Goal: Transaction & Acquisition: Purchase product/service

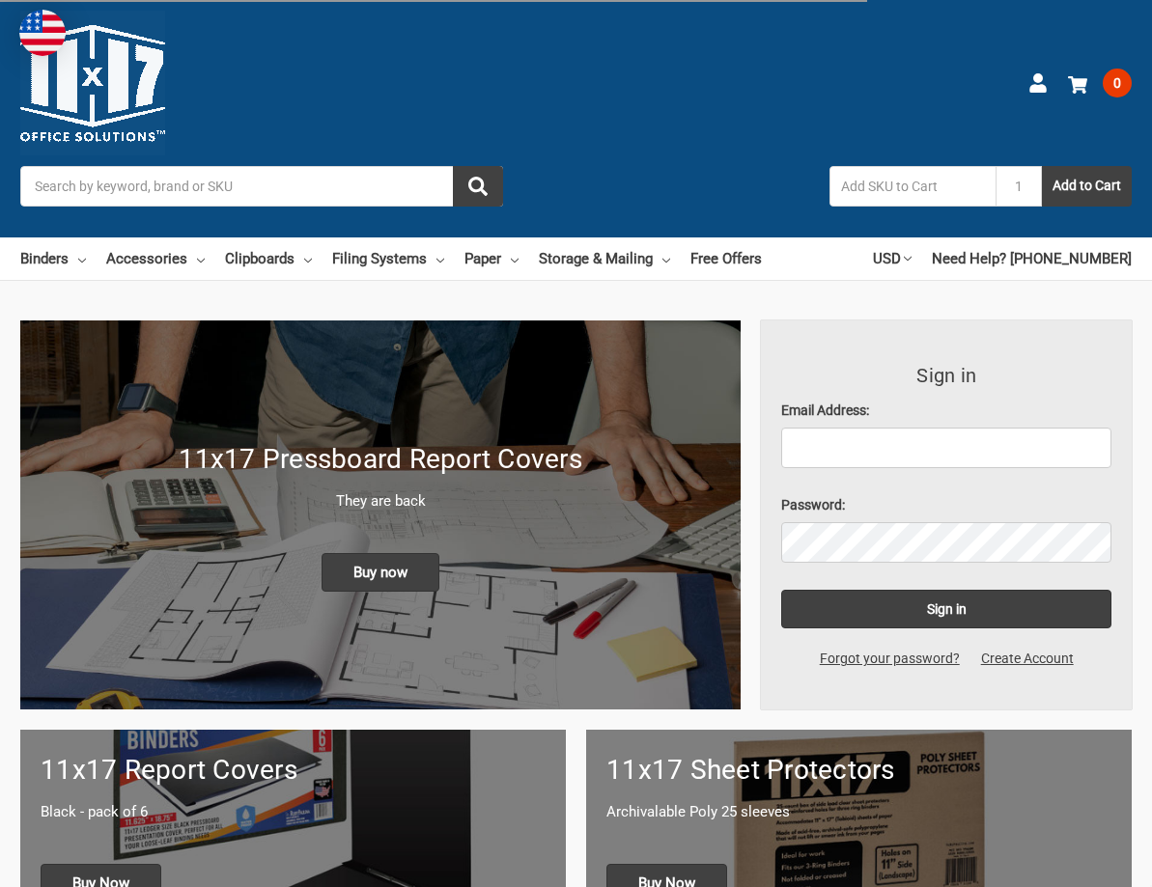
scroll to position [193, 0]
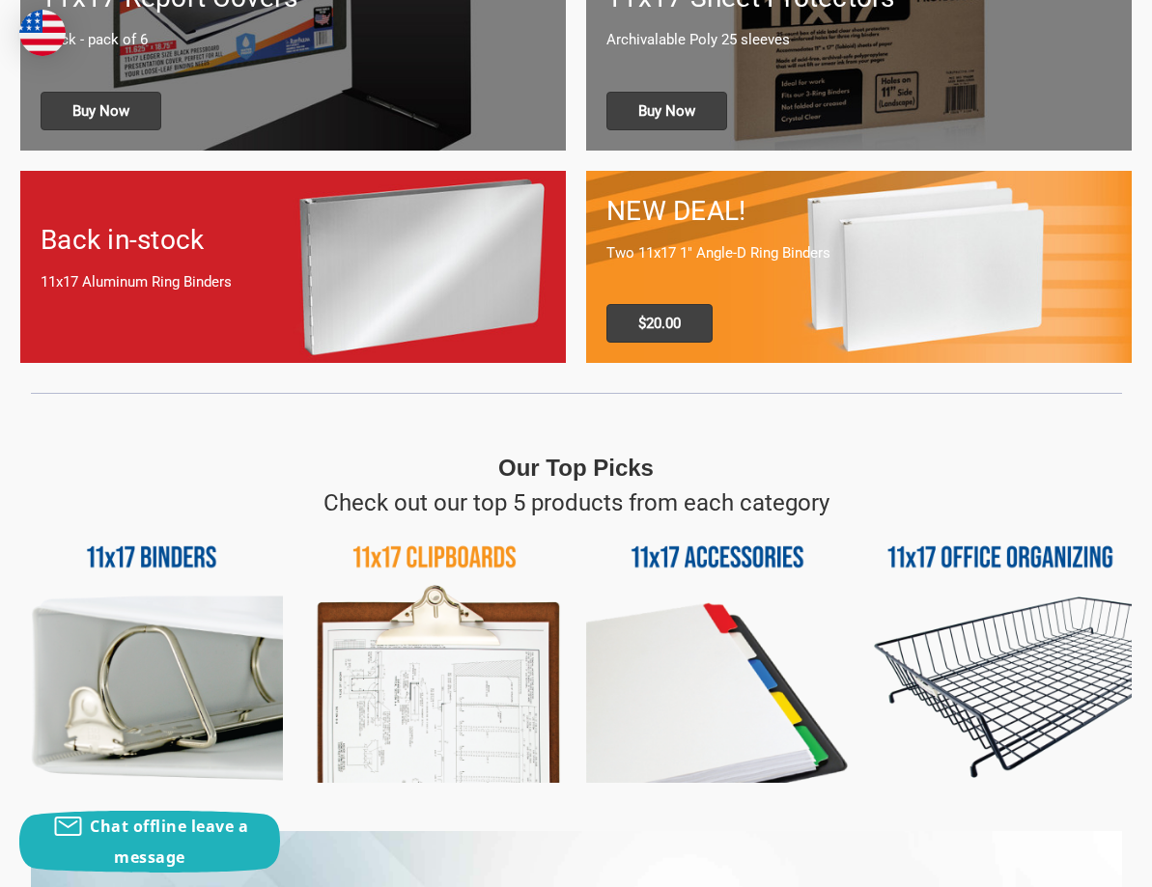
scroll to position [869, 0]
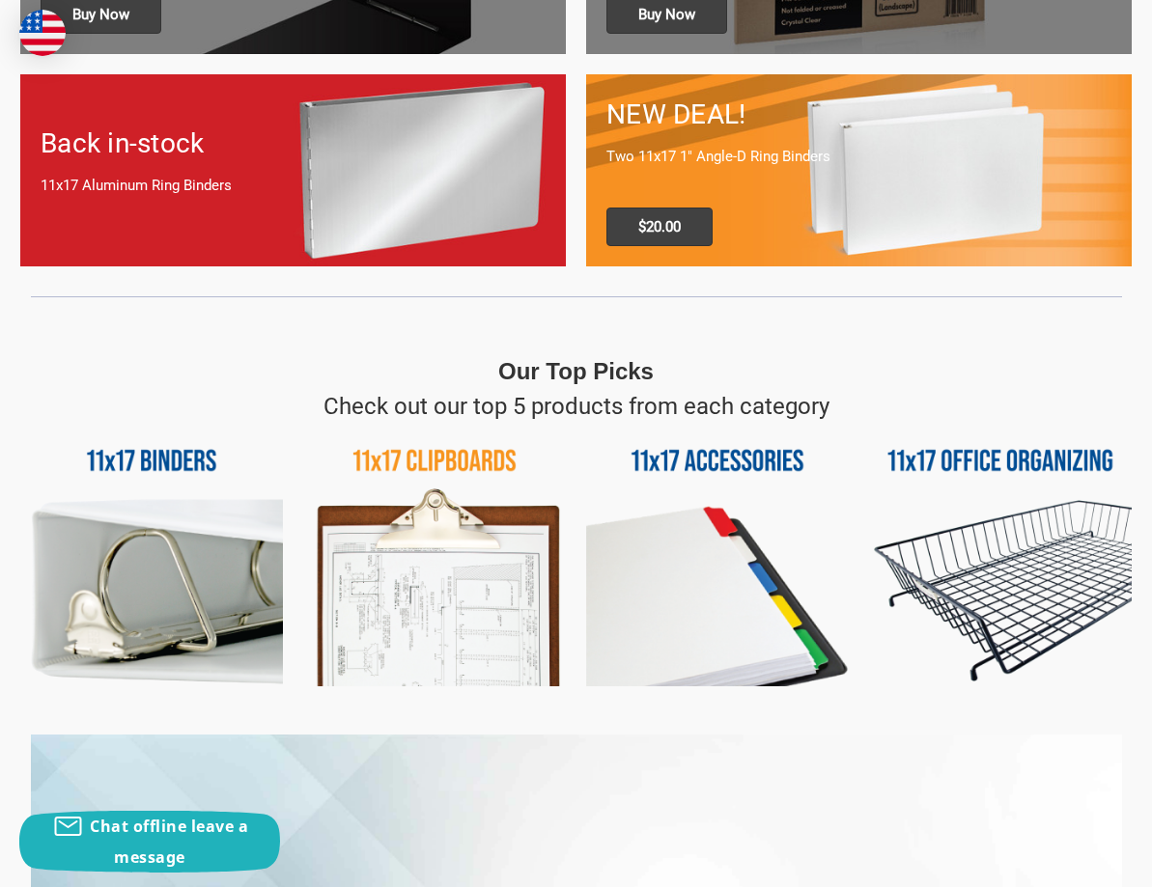
click at [999, 557] on img at bounding box center [1000, 555] width 263 height 263
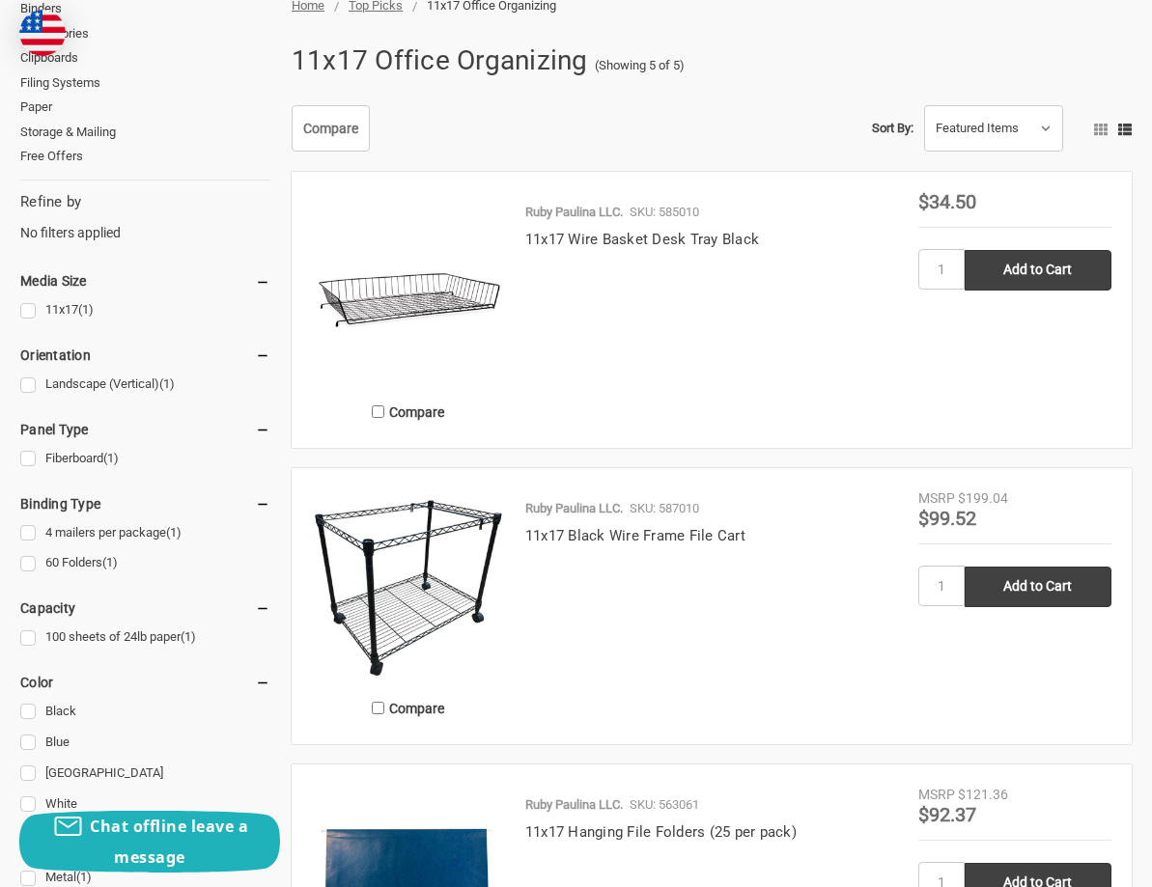
scroll to position [290, 0]
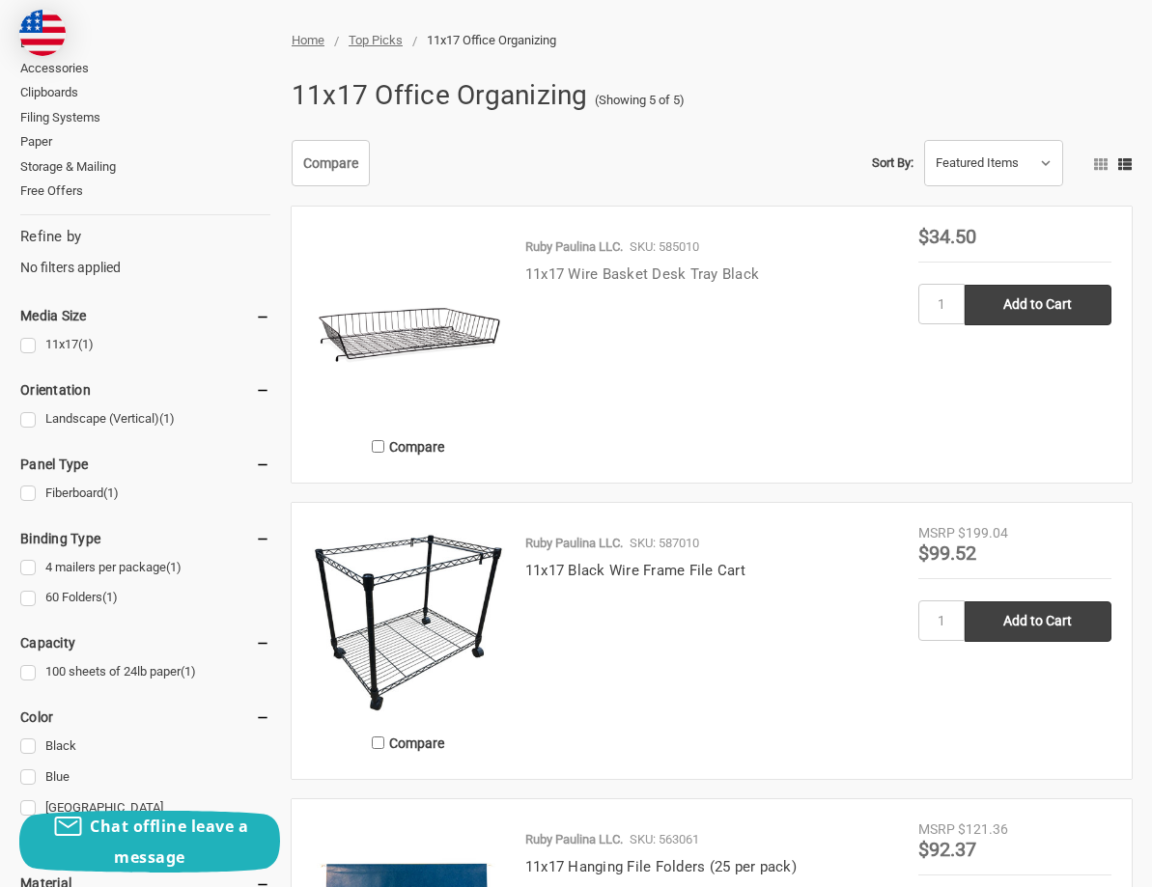
click at [585, 277] on link "11x17 Wire Basket Desk Tray Black" at bounding box center [642, 273] width 234 height 17
